Goal: Complete application form

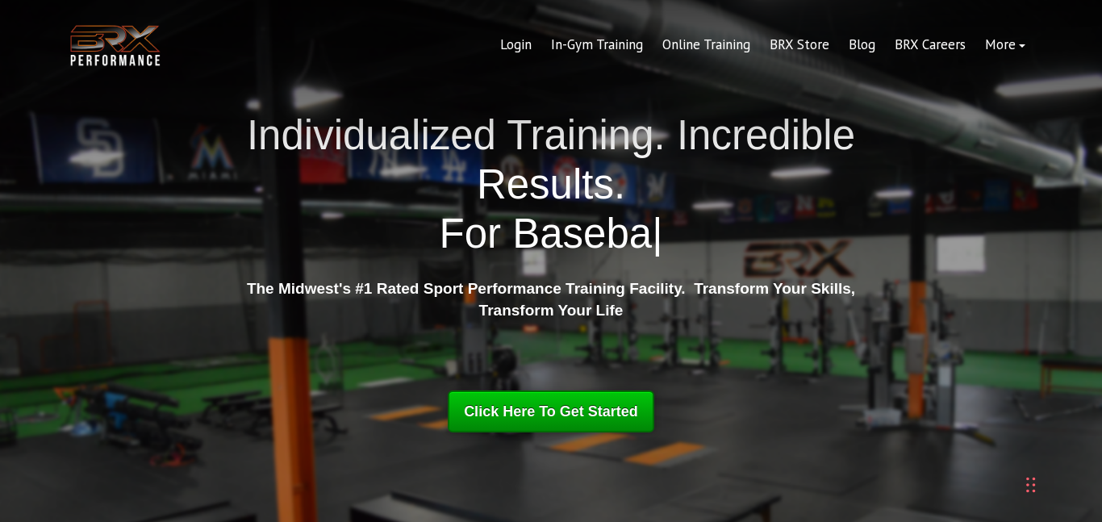
click at [564, 413] on span "Click Here To Get Started" at bounding box center [551, 411] width 174 height 16
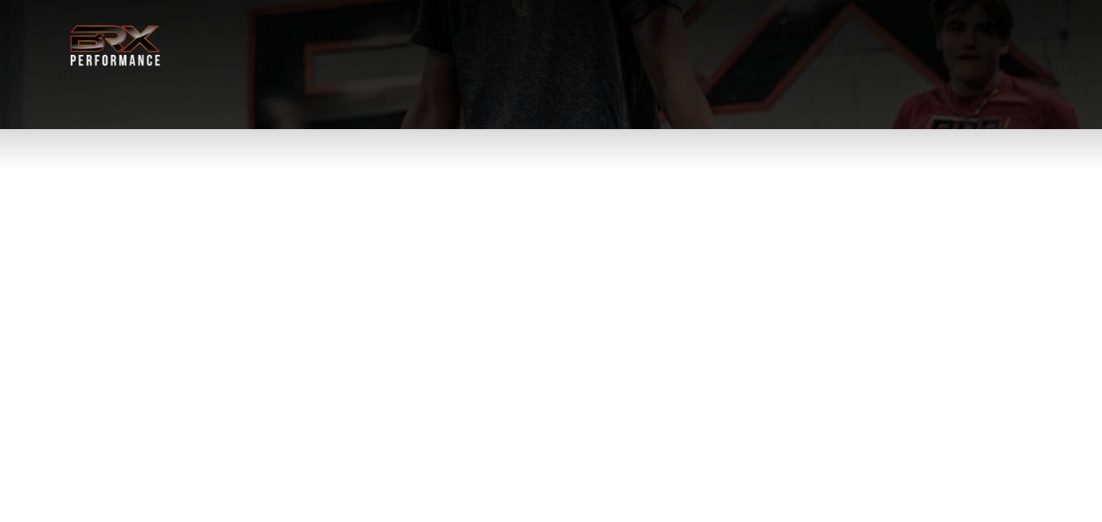
select select "**"
type div "2025-09-17"
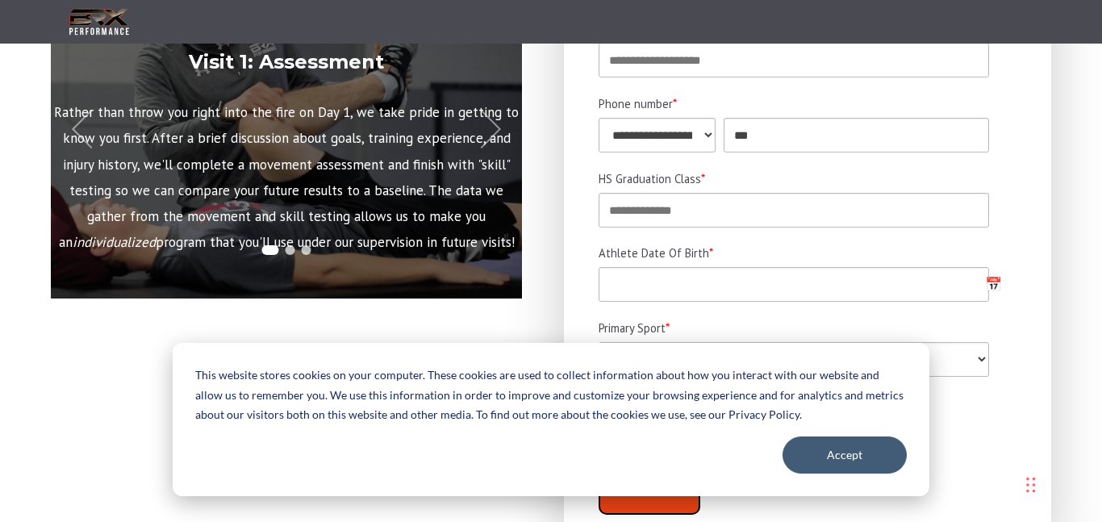
scroll to position [456, 0]
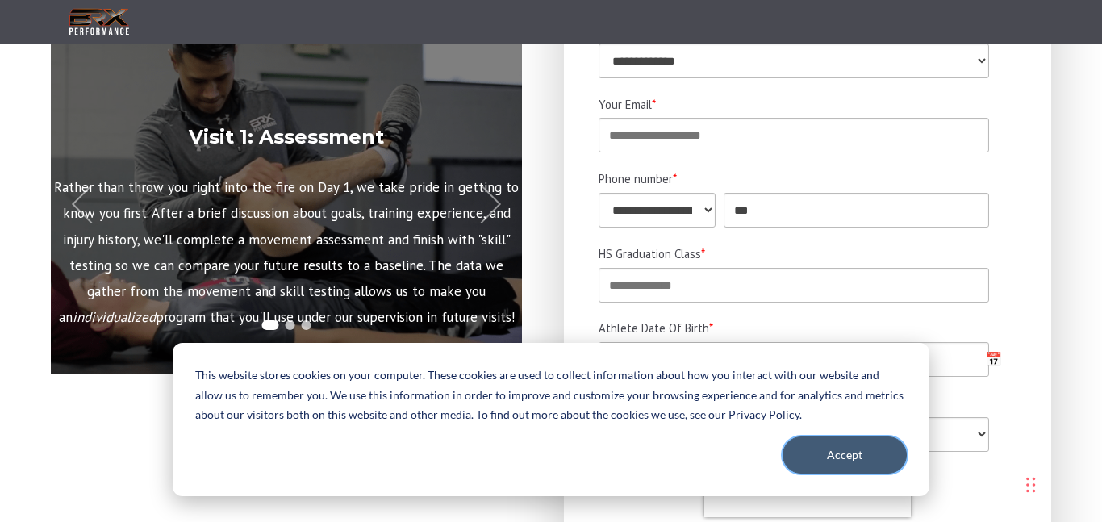
click at [832, 465] on button "Accept" at bounding box center [844, 454] width 124 height 37
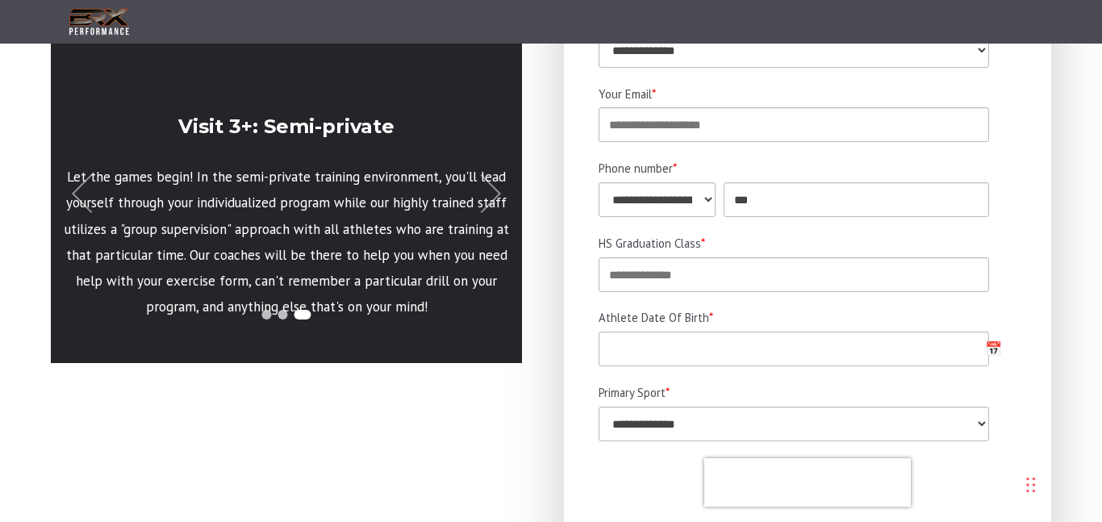
scroll to position [471, 0]
